Goal: Task Accomplishment & Management: Manage account settings

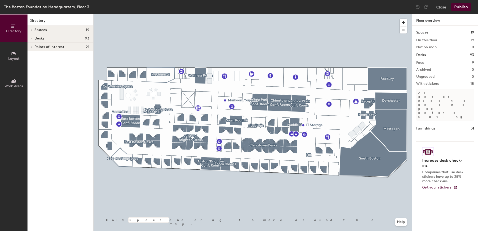
click at [175, 14] on div at bounding box center [253, 14] width 319 height 0
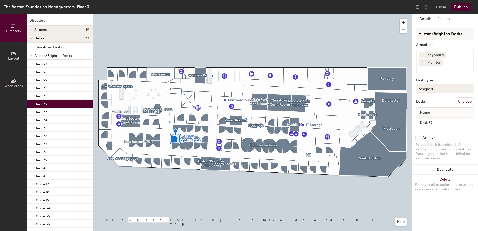
click at [443, 85] on button "Assigned" at bounding box center [445, 89] width 58 height 9
click at [436, 101] on div "Assigned" at bounding box center [442, 105] width 50 height 8
click at [439, 108] on div "Name" at bounding box center [445, 113] width 57 height 10
click at [441, 8] on button "Close" at bounding box center [441, 7] width 10 height 8
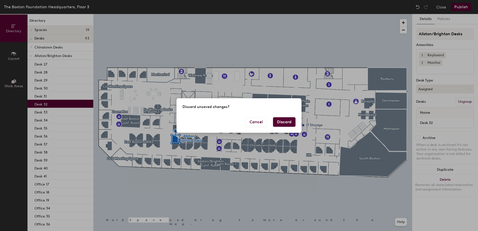
click at [280, 124] on button "Discard" at bounding box center [284, 122] width 23 height 10
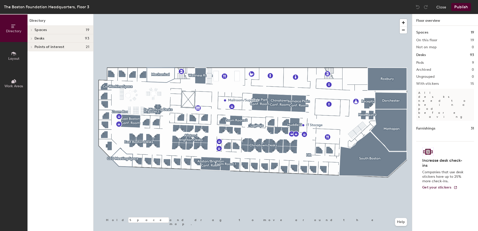
click at [175, 14] on div at bounding box center [253, 14] width 319 height 0
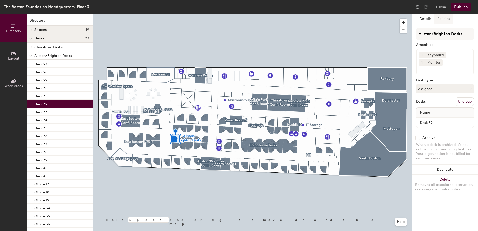
click at [444, 21] on button "Policies" at bounding box center [444, 19] width 19 height 10
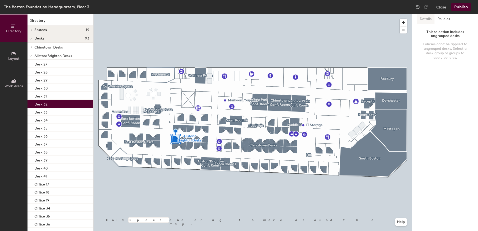
click at [426, 17] on button "Details" at bounding box center [426, 19] width 18 height 10
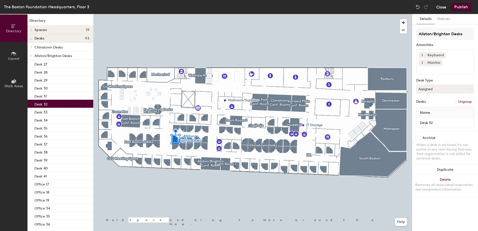
click at [443, 6] on button "Close" at bounding box center [441, 7] width 10 height 8
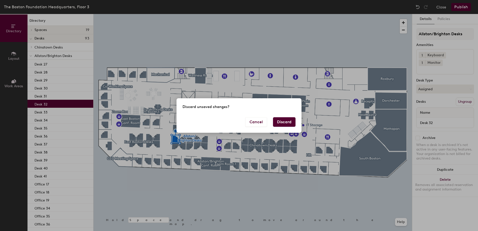
click at [282, 123] on button "Discard" at bounding box center [284, 122] width 23 height 10
